Goal: Navigation & Orientation: Understand site structure

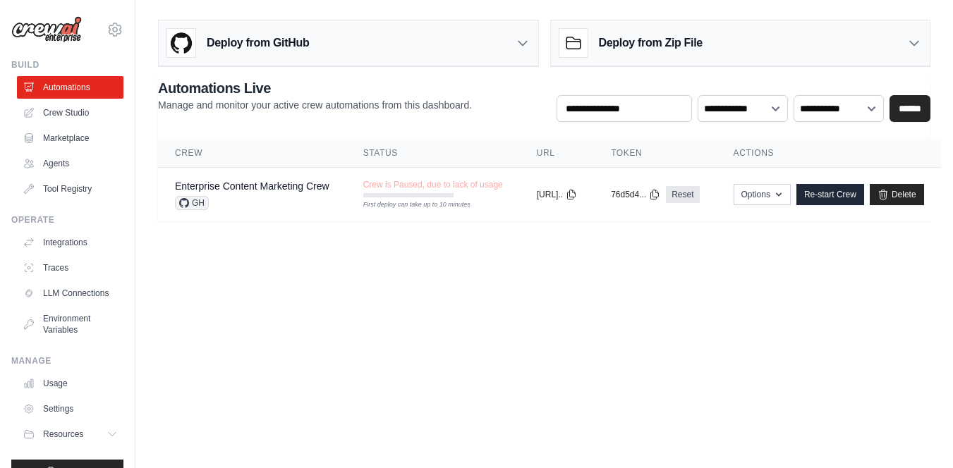
scroll to position [11, 0]
click at [102, 186] on link "Tool Registry" at bounding box center [71, 189] width 107 height 23
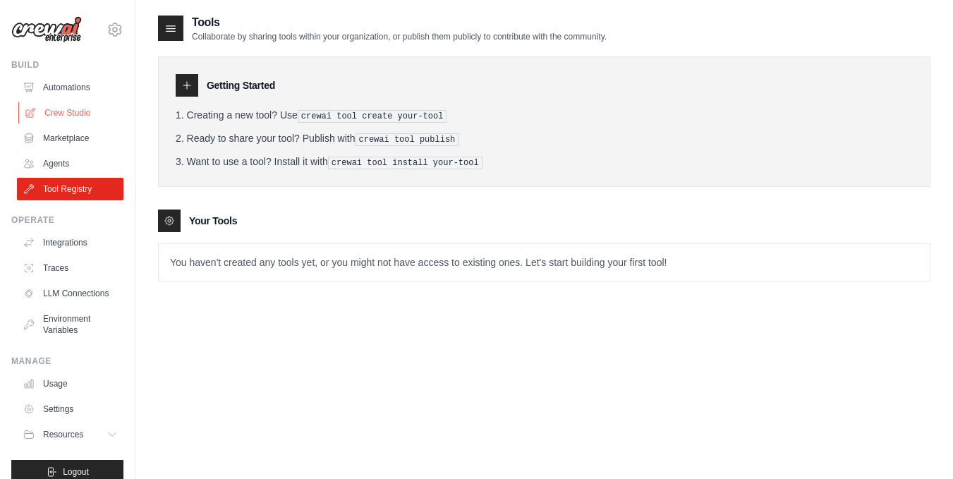
click at [78, 111] on link "Crew Studio" at bounding box center [71, 113] width 107 height 23
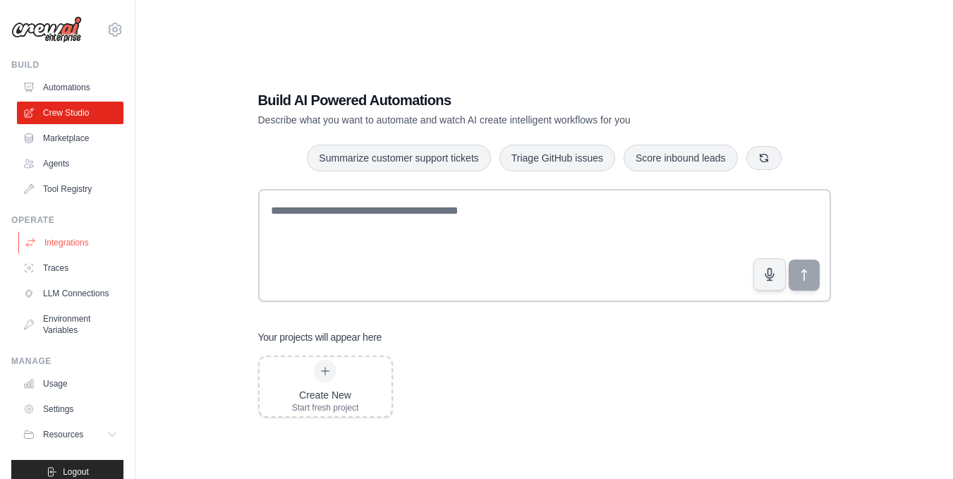
click at [53, 242] on link "Integrations" at bounding box center [71, 242] width 107 height 23
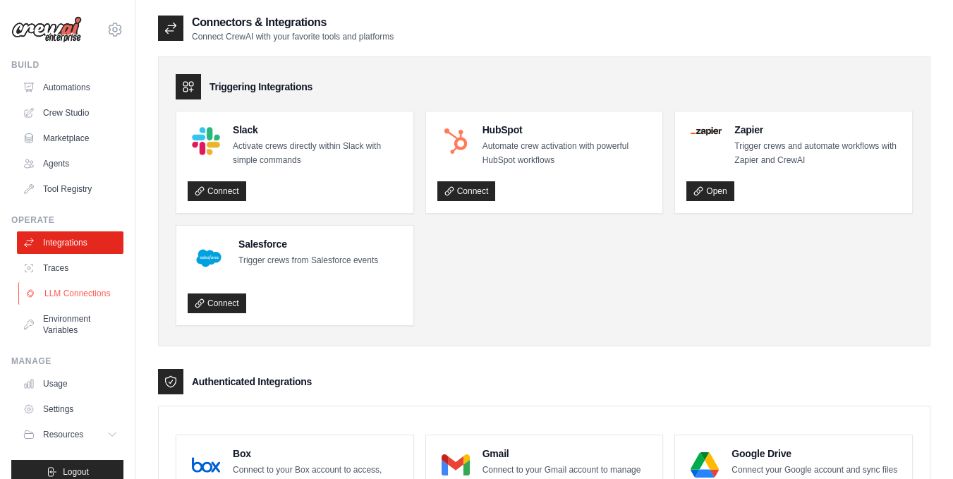
click at [75, 289] on link "LLM Connections" at bounding box center [71, 293] width 107 height 23
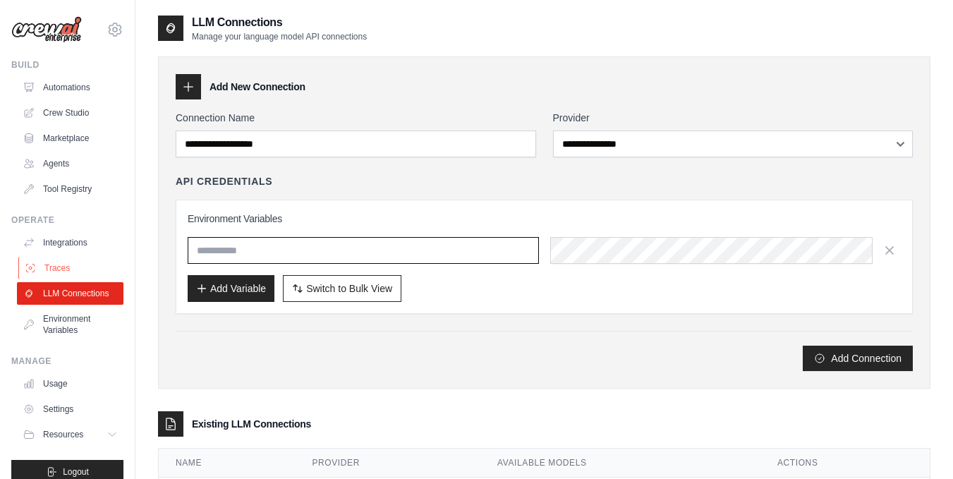
type input "**********"
click at [58, 179] on link "Tool Registry" at bounding box center [71, 189] width 107 height 23
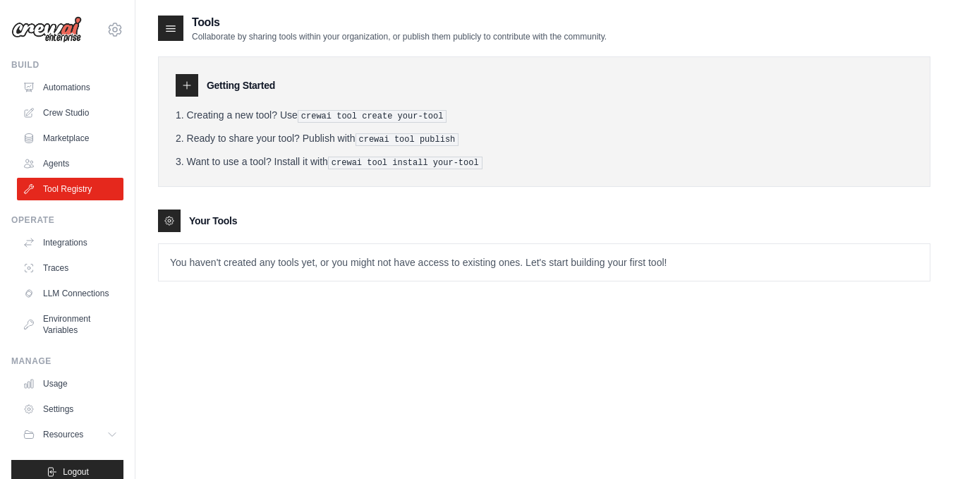
click at [195, 95] on div at bounding box center [187, 85] width 23 height 23
click at [192, 92] on div at bounding box center [187, 85] width 23 height 23
click at [53, 159] on link "Agents" at bounding box center [71, 163] width 107 height 23
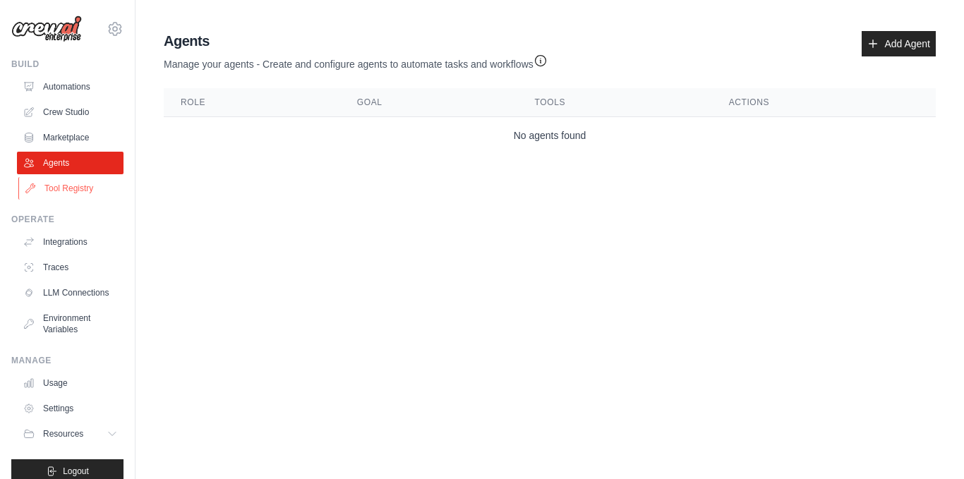
scroll to position [28, 0]
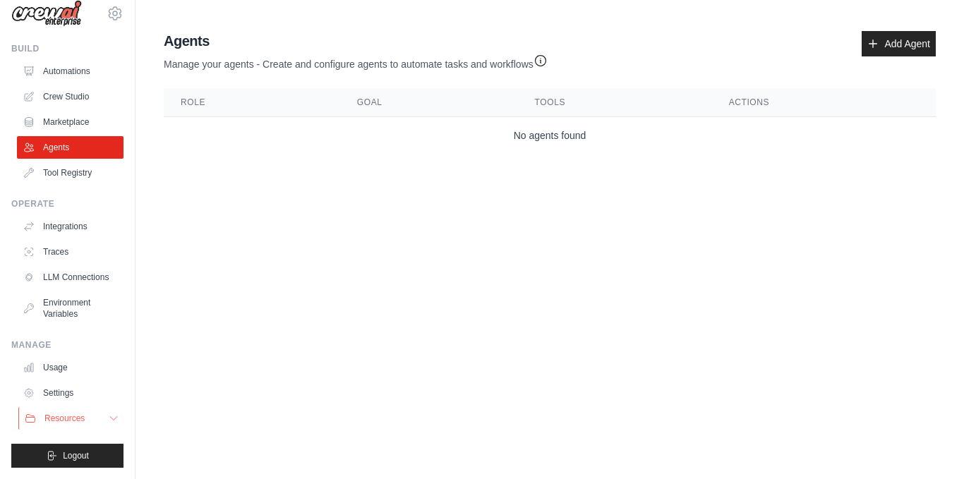
click at [57, 415] on span "Resources" at bounding box center [64, 418] width 40 height 11
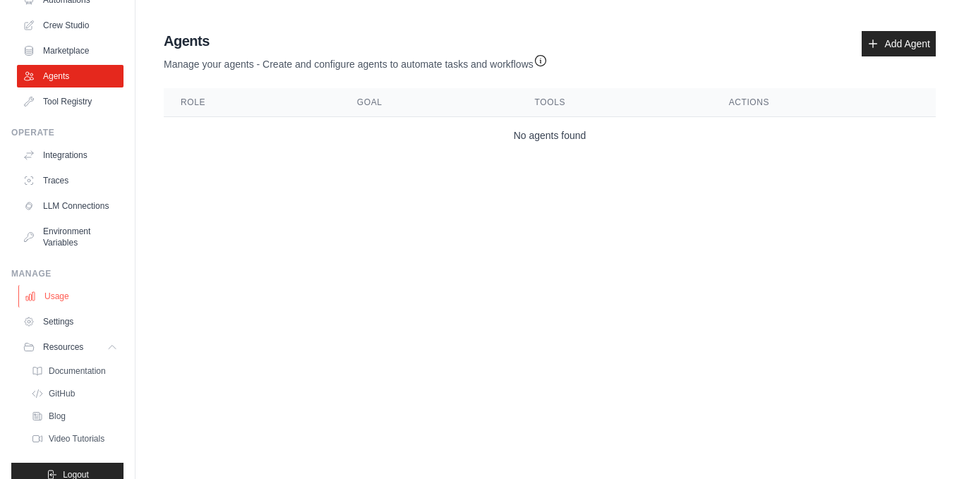
scroll to position [118, 0]
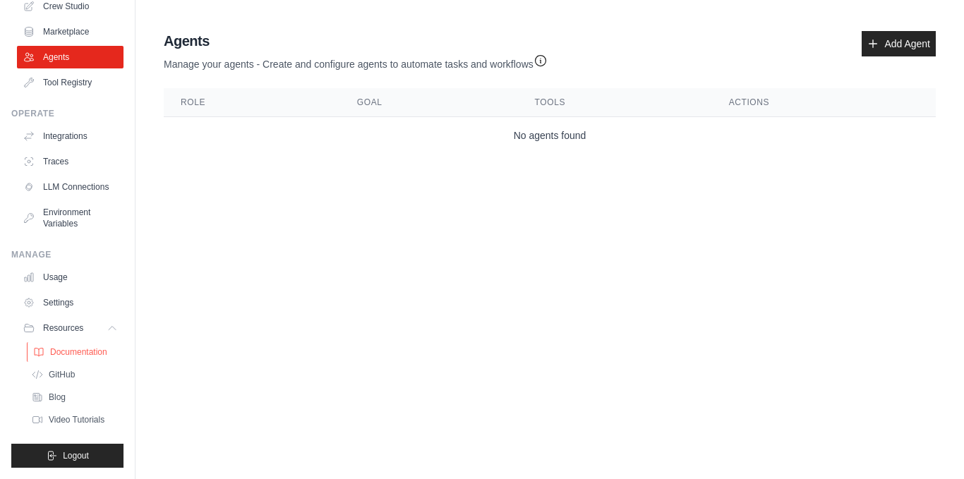
click at [97, 354] on span "Documentation" at bounding box center [78, 351] width 57 height 11
